Goal: Information Seeking & Learning: Compare options

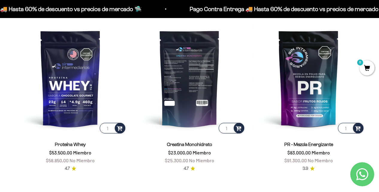
scroll to position [220, 0]
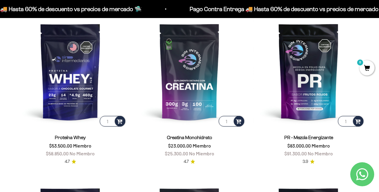
drag, startPoint x: 47, startPoint y: 133, endPoint x: 92, endPoint y: 133, distance: 44.7
click at [92, 133] on div "Proteína Whey $53.500,00 Miembro $58.850,00 No Miembro 4.7" at bounding box center [70, 145] width 112 height 37
copy link "Proteína Whey"
drag, startPoint x: 160, startPoint y: 133, endPoint x: 221, endPoint y: 133, distance: 61.5
click at [221, 133] on div "Creatina Monohidrato $23.000,00 Miembro $25.300,00 No Miembro 4.7" at bounding box center [190, 145] width 112 height 37
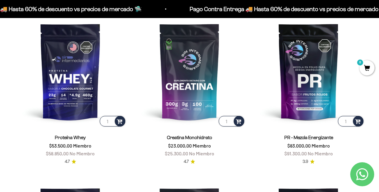
copy link "Creatina Monohidrato"
drag, startPoint x: 279, startPoint y: 131, endPoint x: 343, endPoint y: 131, distance: 64.5
click at [343, 131] on div "PR - Mezcla Energizante $83.000,00 Miembro $91.300,00 No Miembro 3.9" at bounding box center [309, 145] width 112 height 37
copy link "PR - Mezcla Energizante"
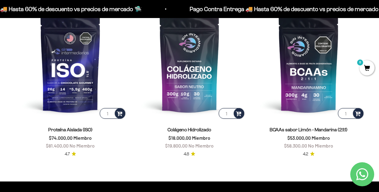
scroll to position [400, 0]
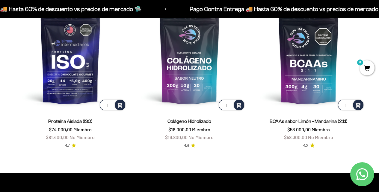
drag, startPoint x: 158, startPoint y: 115, endPoint x: 213, endPoint y: 114, distance: 54.9
click at [213, 114] on div "Colágeno Hidrolizado $18.000,00 Miembro $19.800,00 No Miembro 4.8" at bounding box center [190, 129] width 112 height 37
copy link "Colágeno Hidrolizado"
drag, startPoint x: 270, startPoint y: 120, endPoint x: 353, endPoint y: 121, distance: 83.4
click at [353, 121] on div "BCAAs sabor Limón - Mandarina (2:1:1) $53.000,00 Miembro $58.300,00 No Miembro" at bounding box center [309, 128] width 112 height 23
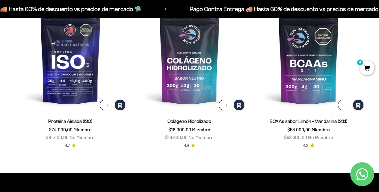
copy link "BCAAs sabor Limón - Mandarina (2:1:1)"
drag, startPoint x: 43, startPoint y: 119, endPoint x: 97, endPoint y: 121, distance: 53.7
click at [97, 121] on div "Proteína Aislada (ISO) $74.000,00 Miembro $81.400,00 No Miembro" at bounding box center [70, 128] width 112 height 23
copy link "Proteína Aislada (ISO)"
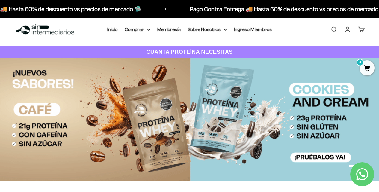
scroll to position [0, 0]
